Goal: Task Accomplishment & Management: Manage account settings

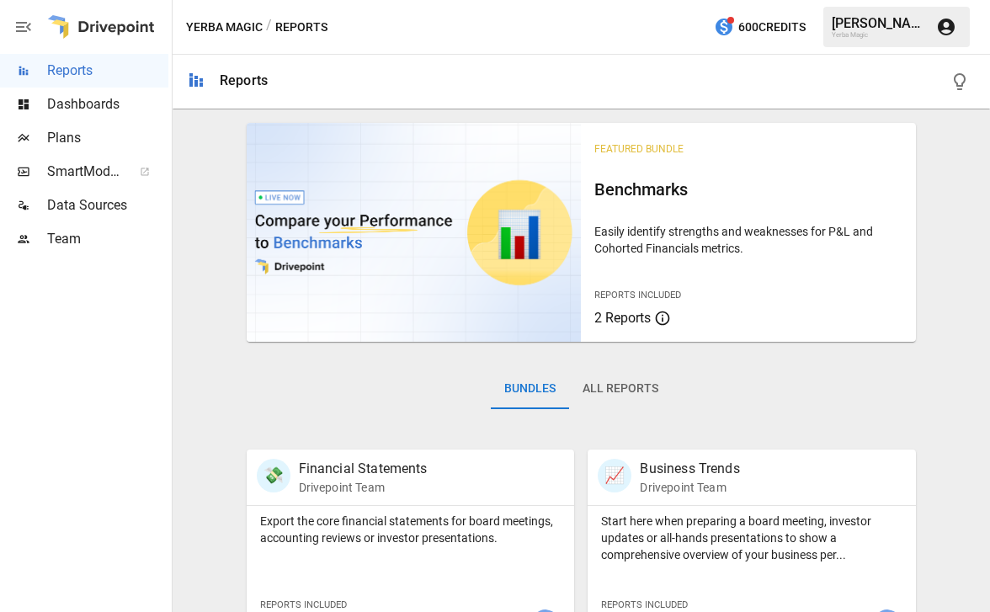
click at [829, 20] on div "[PERSON_NAME]" at bounding box center [879, 23] width 94 height 16
click at [829, 22] on icon "button" at bounding box center [946, 27] width 17 height 17
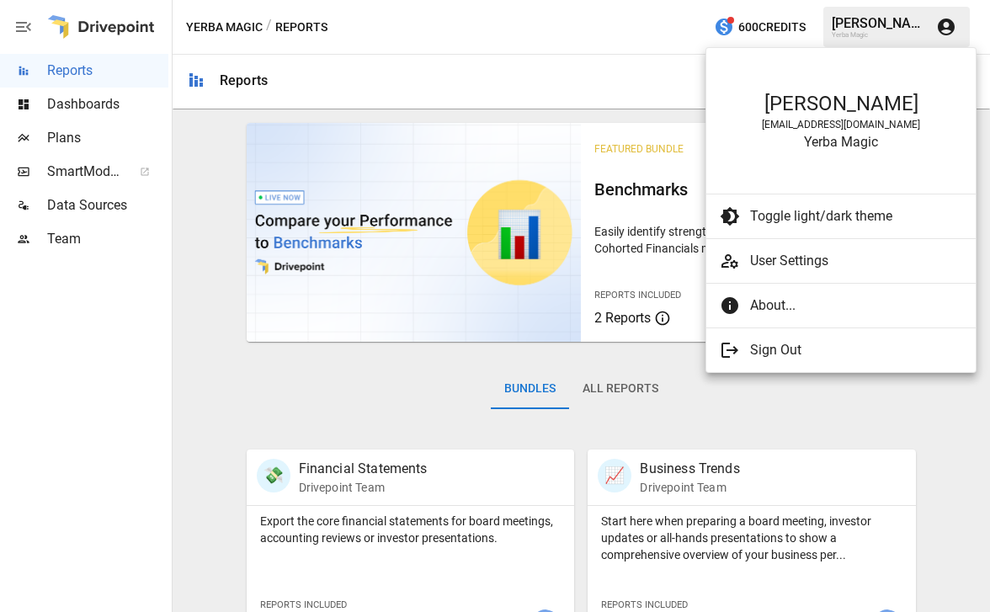
click at [829, 260] on span "User Settings" at bounding box center [856, 261] width 212 height 20
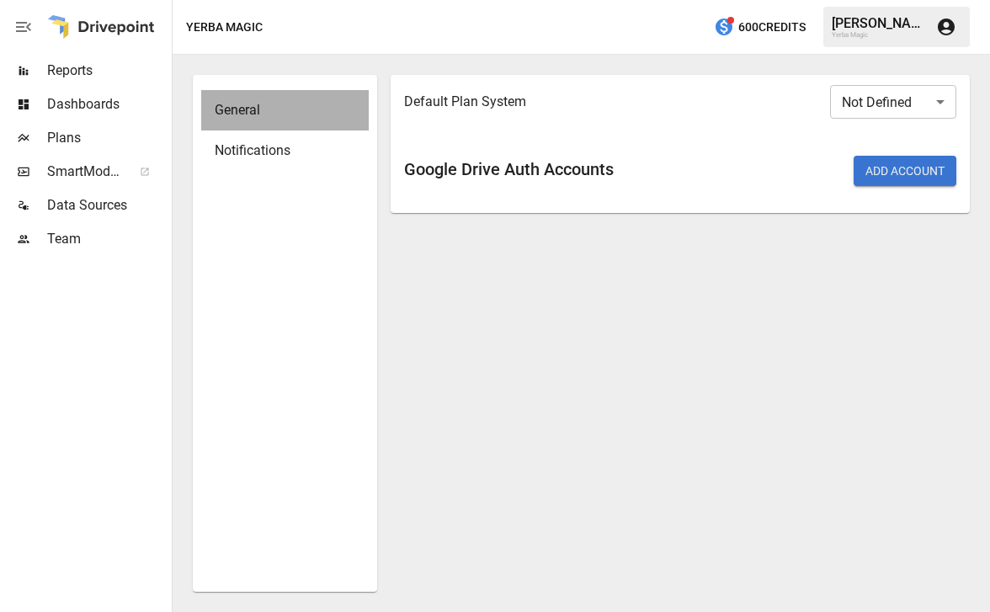
click at [273, 116] on span "General" at bounding box center [285, 110] width 141 height 20
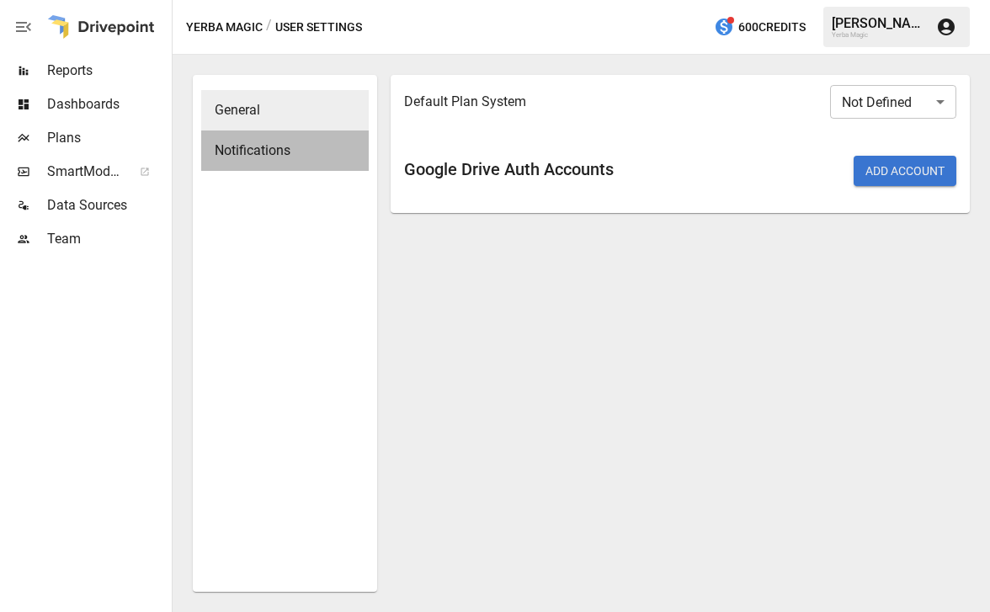
click at [272, 150] on span "Notifications" at bounding box center [285, 151] width 141 height 20
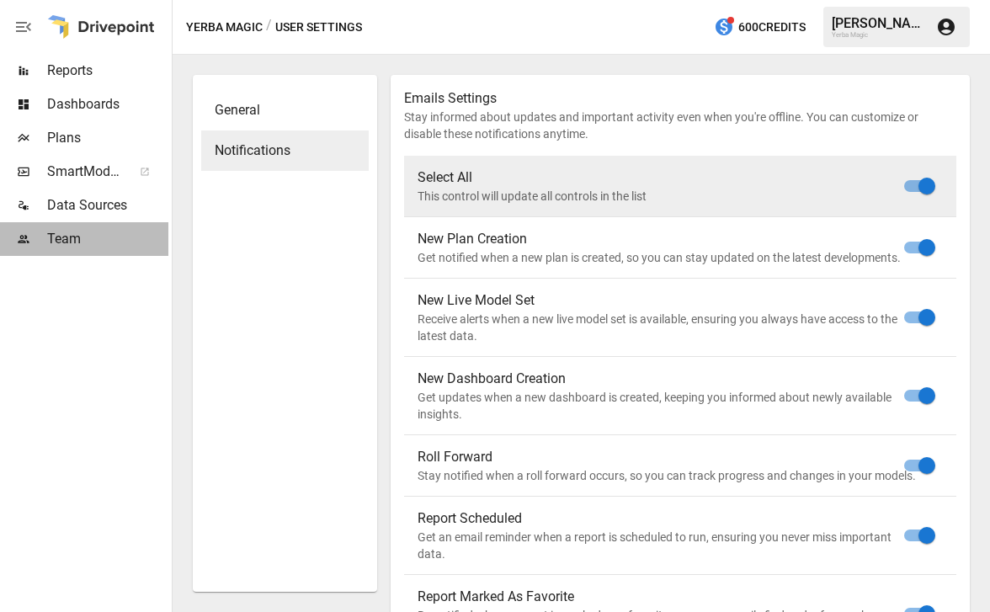
click at [95, 242] on span "Team" at bounding box center [107, 239] width 121 height 20
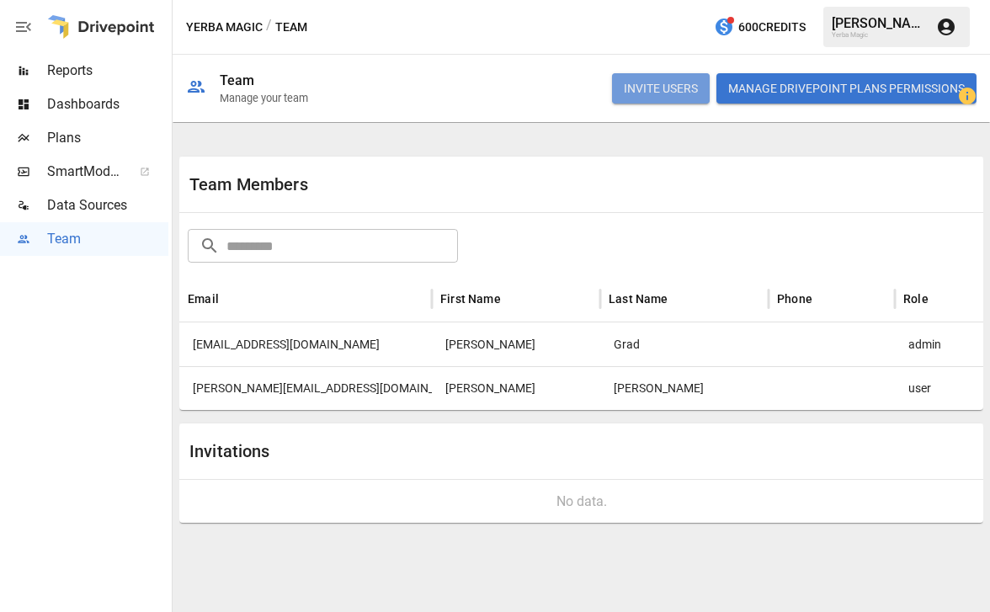
click at [658, 89] on button "INVITE USERS" at bounding box center [661, 88] width 98 height 30
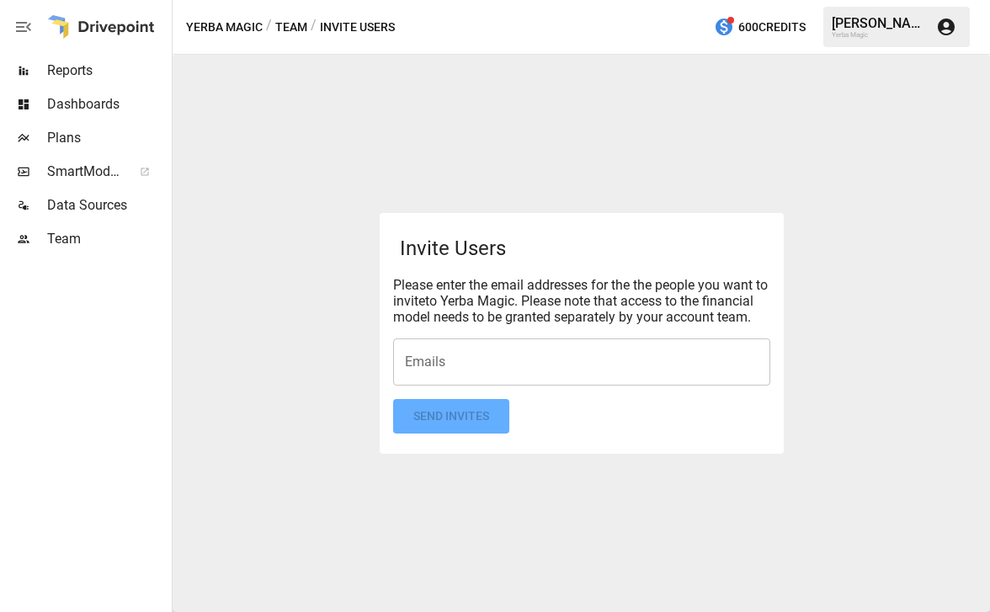
click at [510, 378] on input "Emails" at bounding box center [582, 362] width 362 height 32
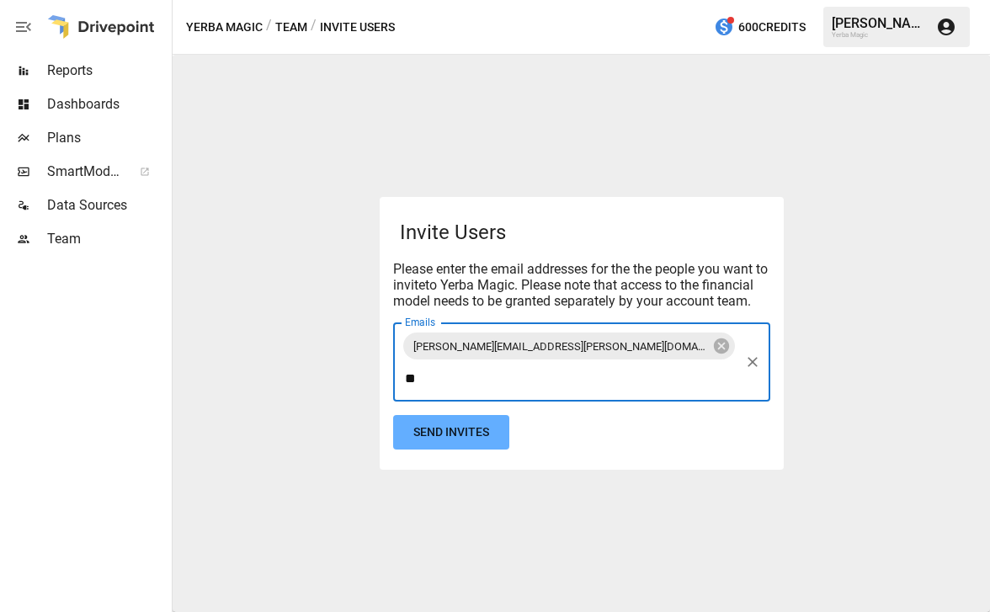
type input "*"
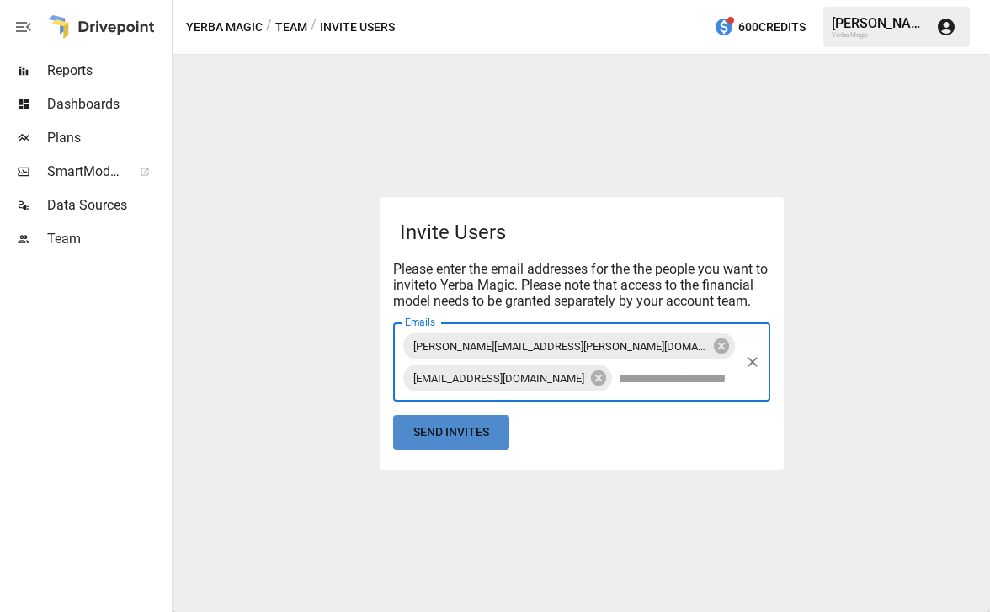
click at [485, 445] on button "Send Invites" at bounding box center [451, 432] width 116 height 35
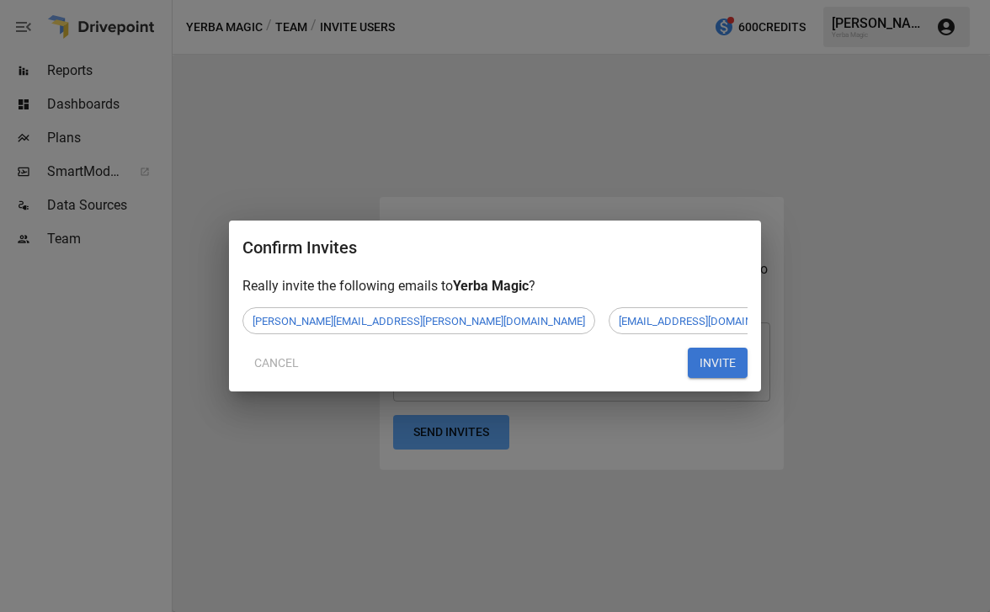
click at [716, 361] on button "INVITE" at bounding box center [718, 363] width 60 height 30
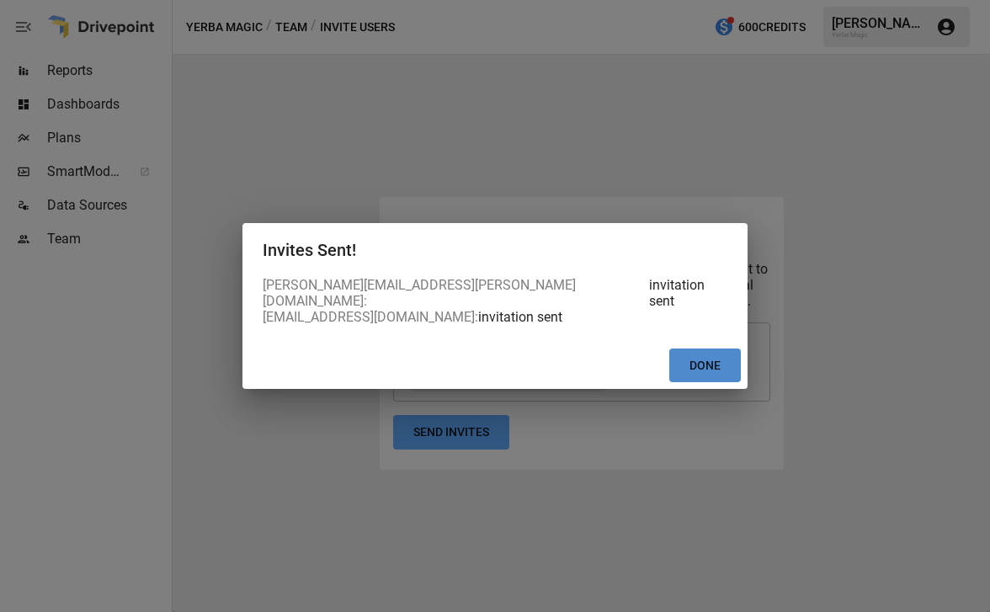
click at [717, 366] on button "Done" at bounding box center [706, 366] width 72 height 35
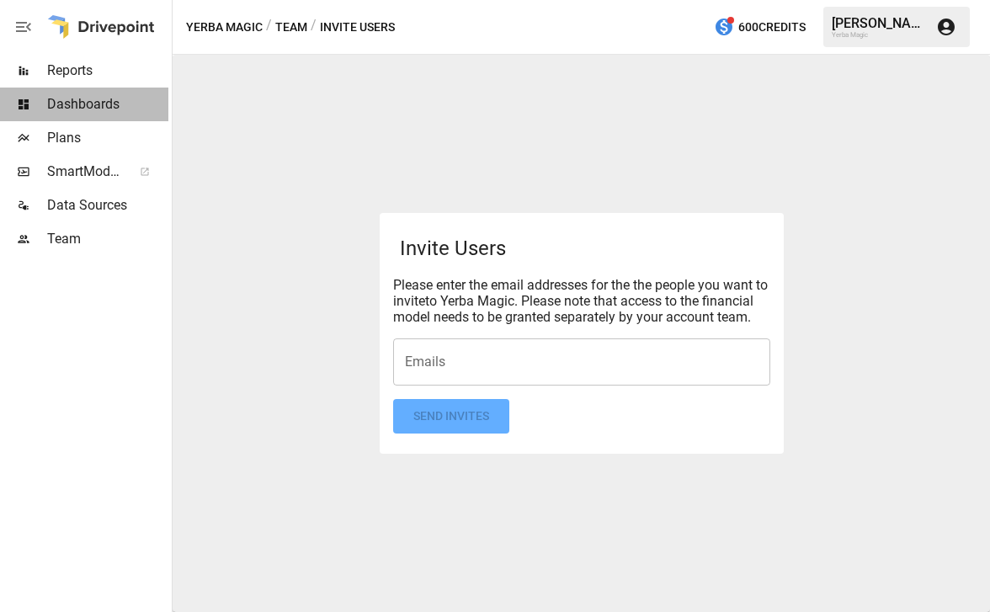
click at [124, 102] on span "Dashboards" at bounding box center [107, 104] width 121 height 20
